Goal: Navigation & Orientation: Find specific page/section

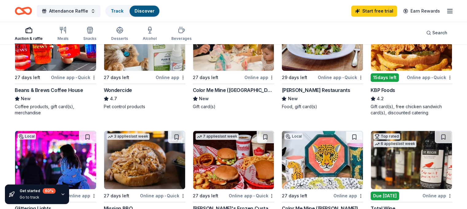
scroll to position [154, 0]
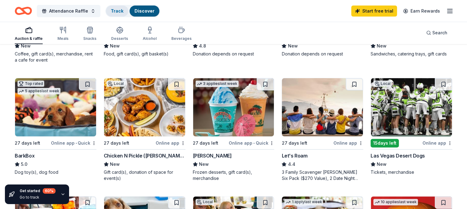
click at [123, 11] on link "Track" at bounding box center [117, 10] width 13 height 5
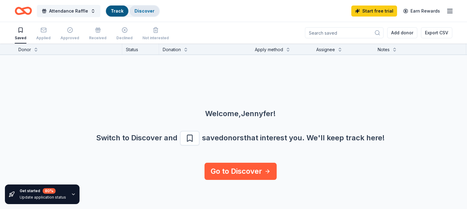
click at [159, 14] on div "Discover" at bounding box center [145, 11] width 30 height 11
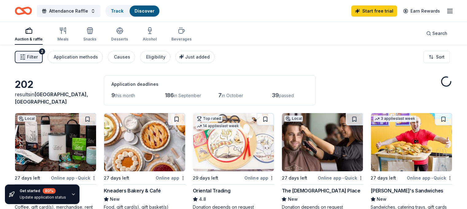
click at [154, 13] on link "Discover" at bounding box center [144, 10] width 20 height 5
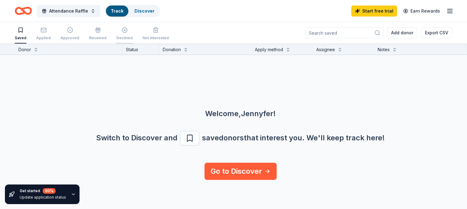
click at [127, 32] on icon "button" at bounding box center [124, 30] width 5 height 5
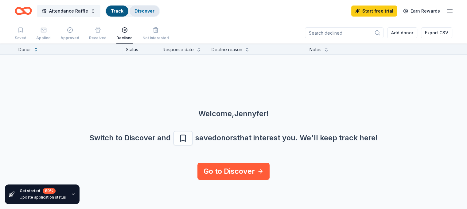
click at [146, 11] on link "Discover" at bounding box center [144, 10] width 20 height 5
